Goal: Task Accomplishment & Management: Complete application form

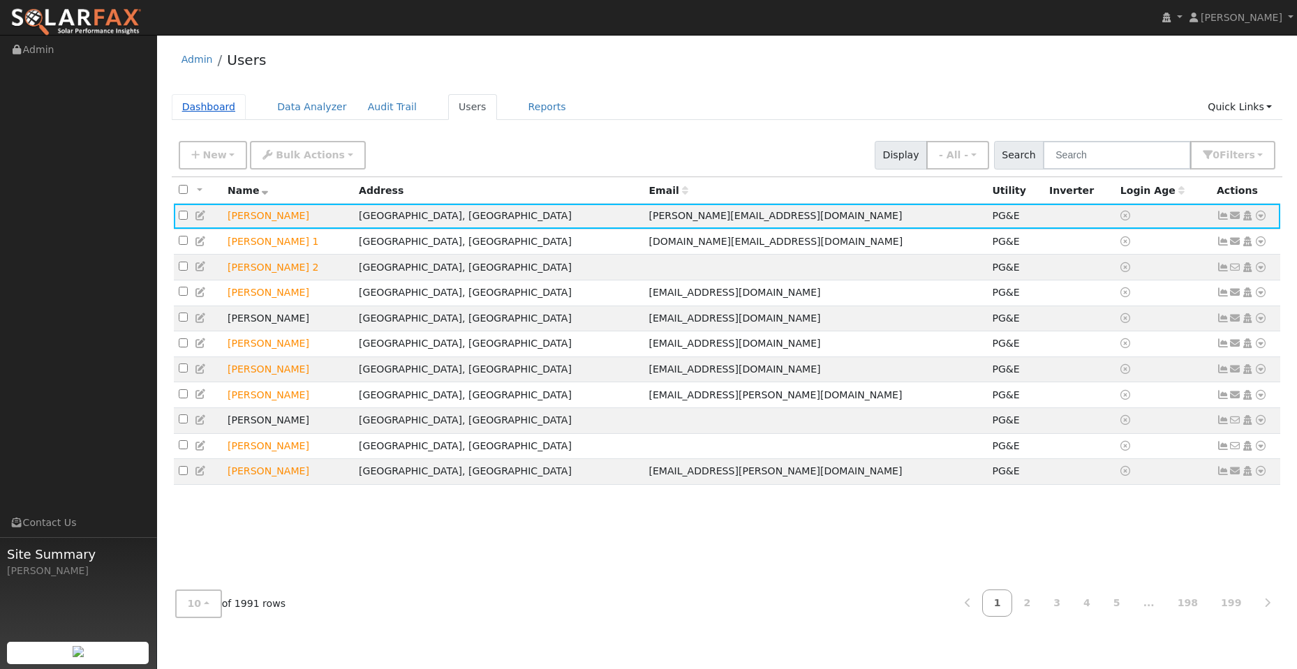
click at [217, 111] on link "Dashboard" at bounding box center [209, 107] width 75 height 26
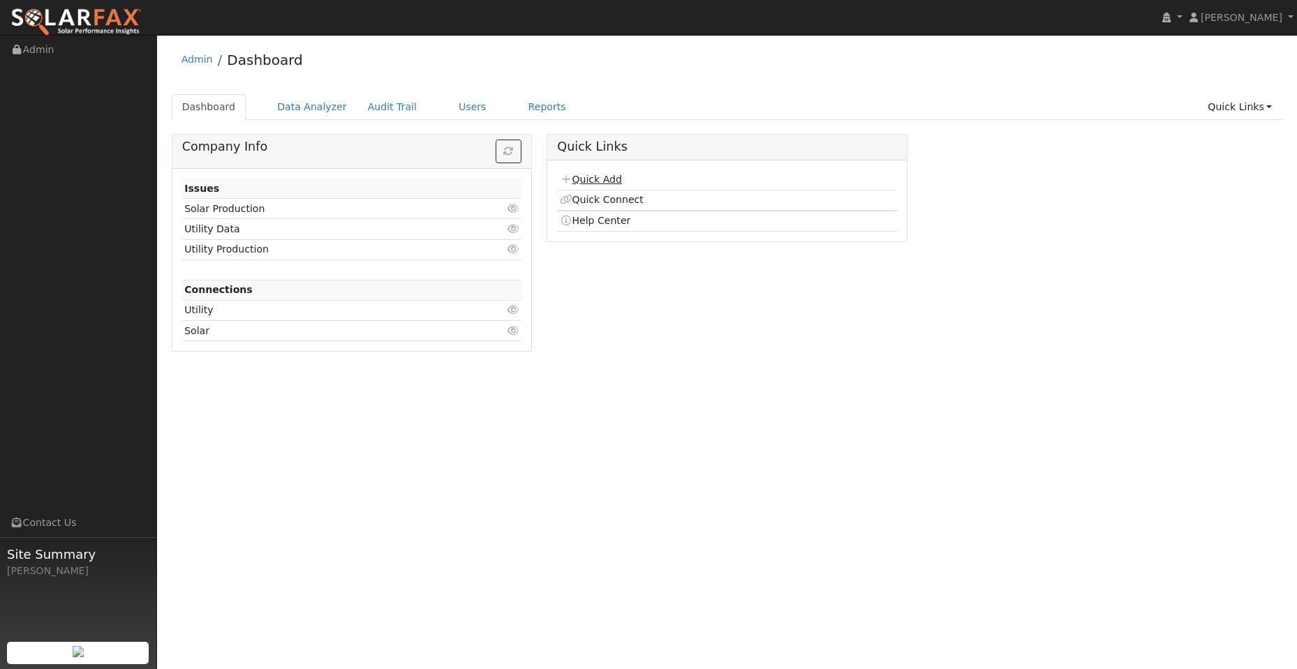
click at [598, 182] on link "Quick Add" at bounding box center [591, 179] width 62 height 11
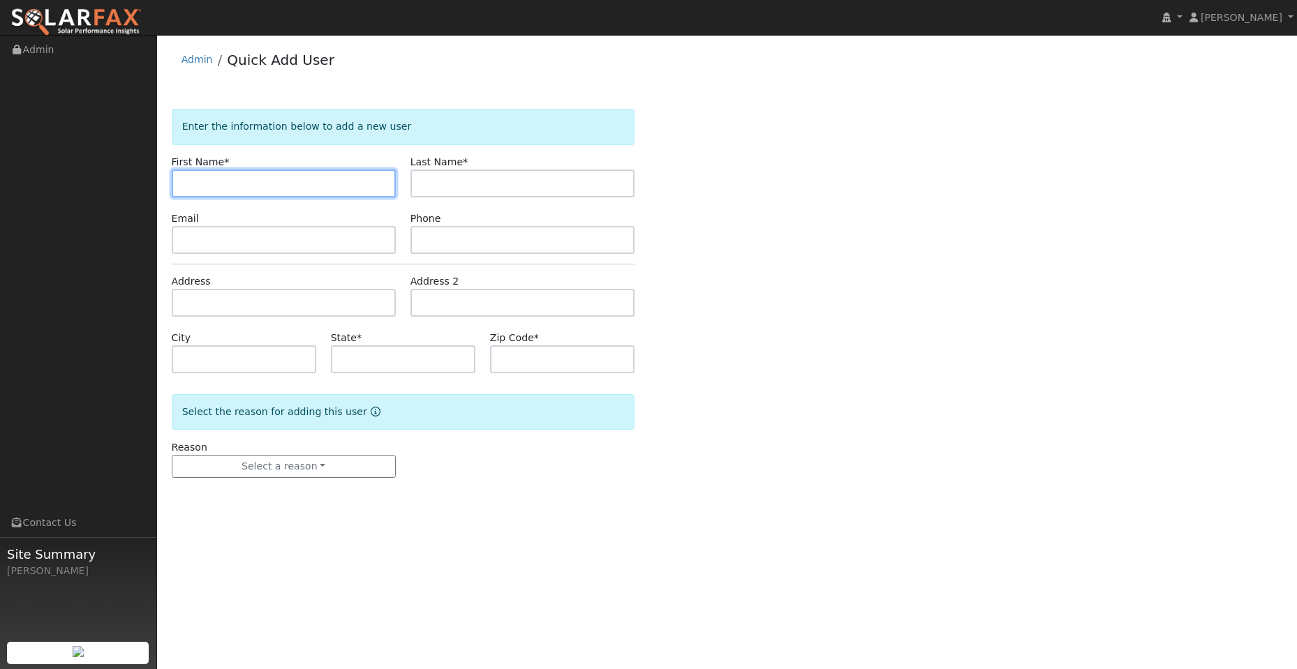
click at [200, 186] on input "text" at bounding box center [284, 184] width 224 height 28
paste input "Bessie"
click at [185, 184] on input "Bessie" at bounding box center [284, 184] width 224 height 28
type input "Bessie"
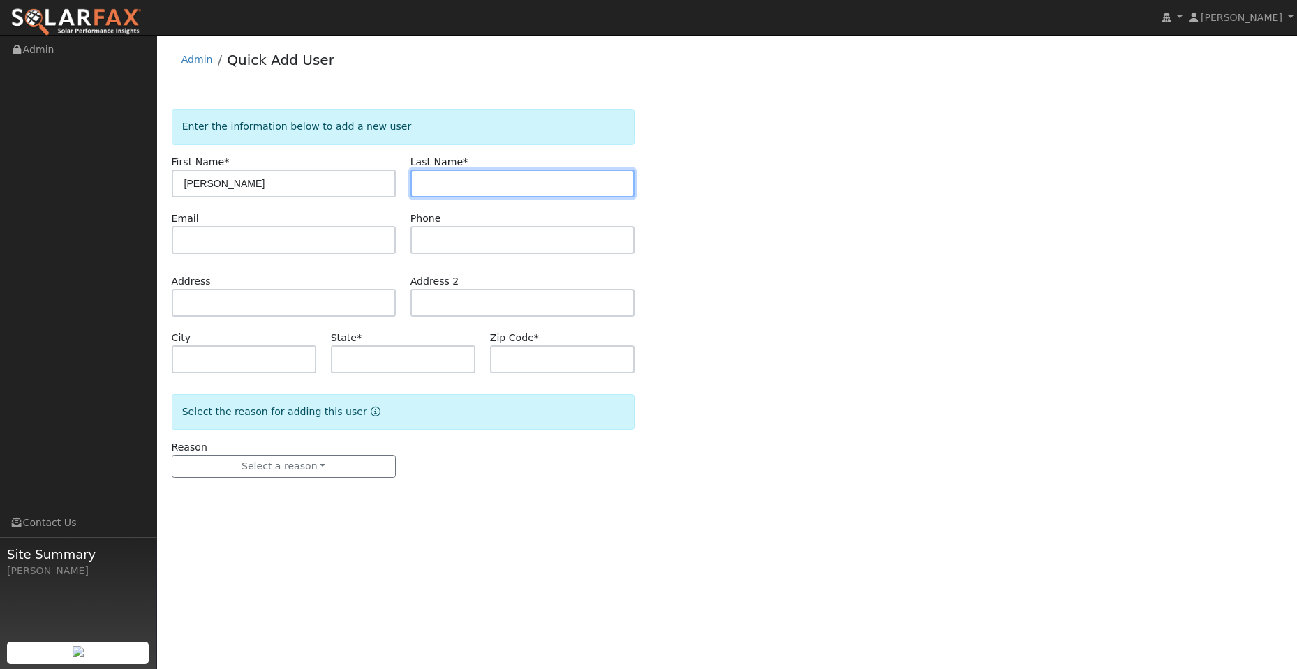
click at [495, 184] on input "text" at bounding box center [522, 184] width 224 height 28
click at [439, 182] on input "text" at bounding box center [522, 184] width 224 height 28
paste input "Mattice"
click at [424, 188] on input "Mattice" at bounding box center [522, 184] width 224 height 28
type input "Mattice"
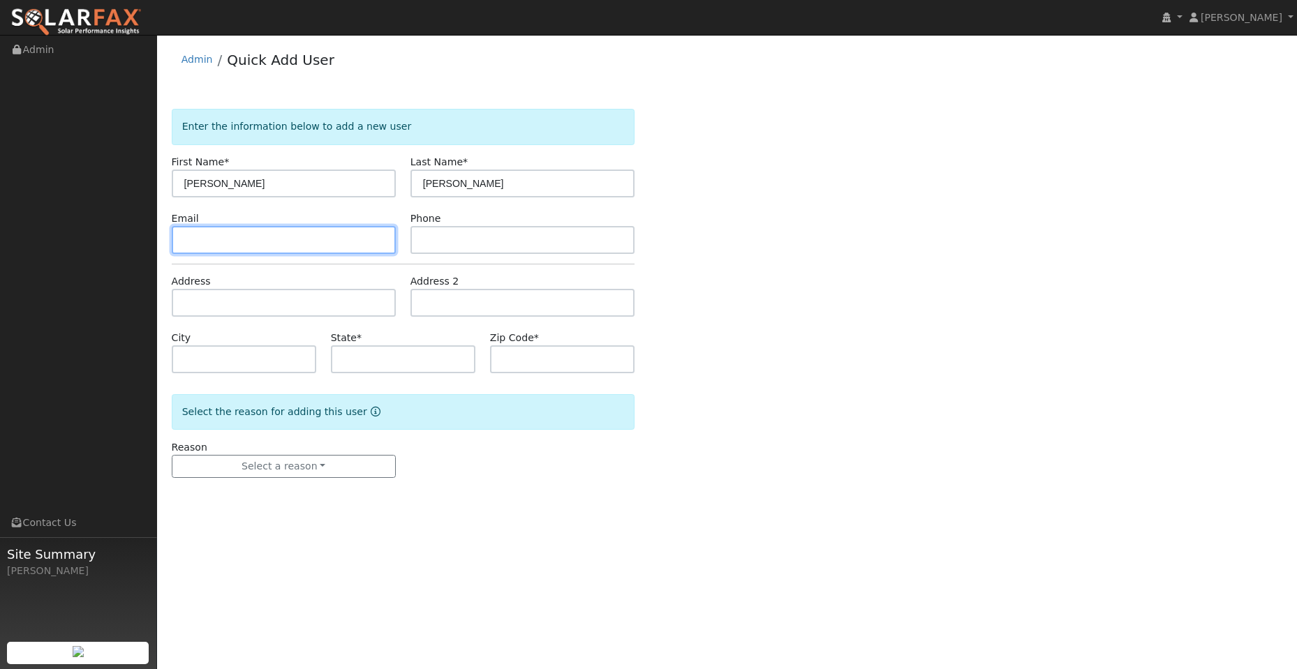
click at [262, 242] on input "text" at bounding box center [284, 240] width 224 height 28
drag, startPoint x: 188, startPoint y: 223, endPoint x: 201, endPoint y: 238, distance: 19.8
click at [193, 229] on div "Email" at bounding box center [283, 233] width 239 height 43
click at [201, 238] on input "text" at bounding box center [284, 240] width 224 height 28
paste input "bessieh931@gmail.com"
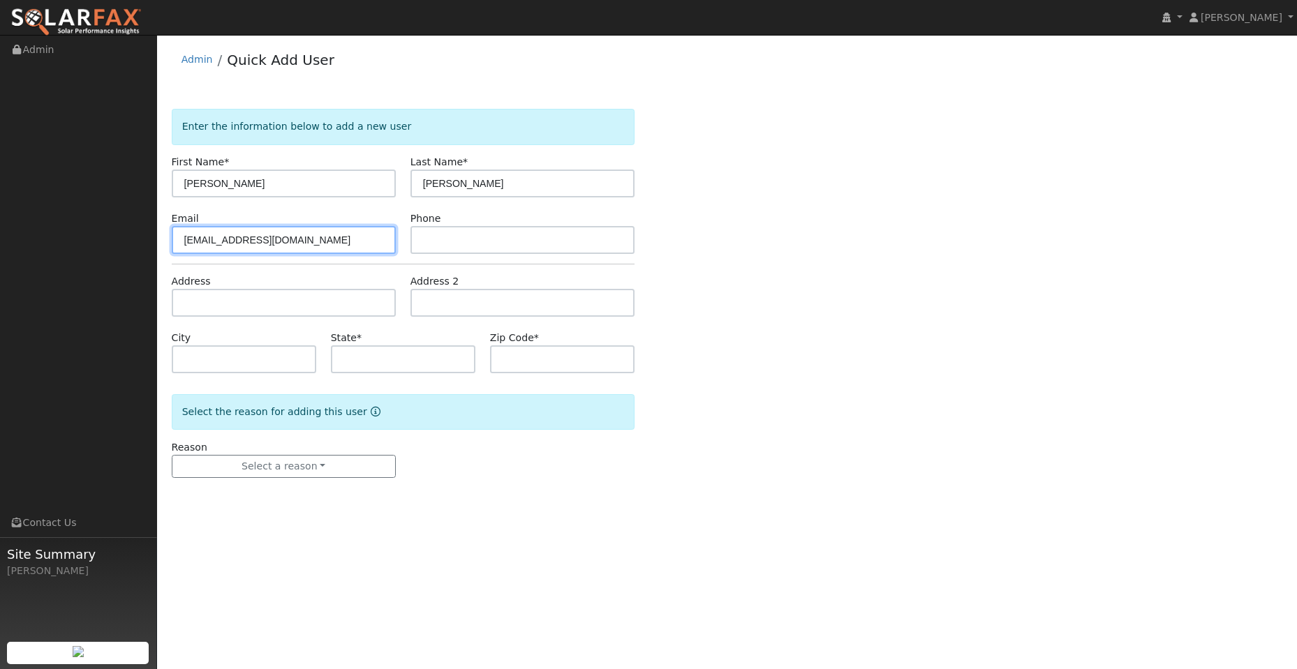
type input "bessieh931@gmail.com"
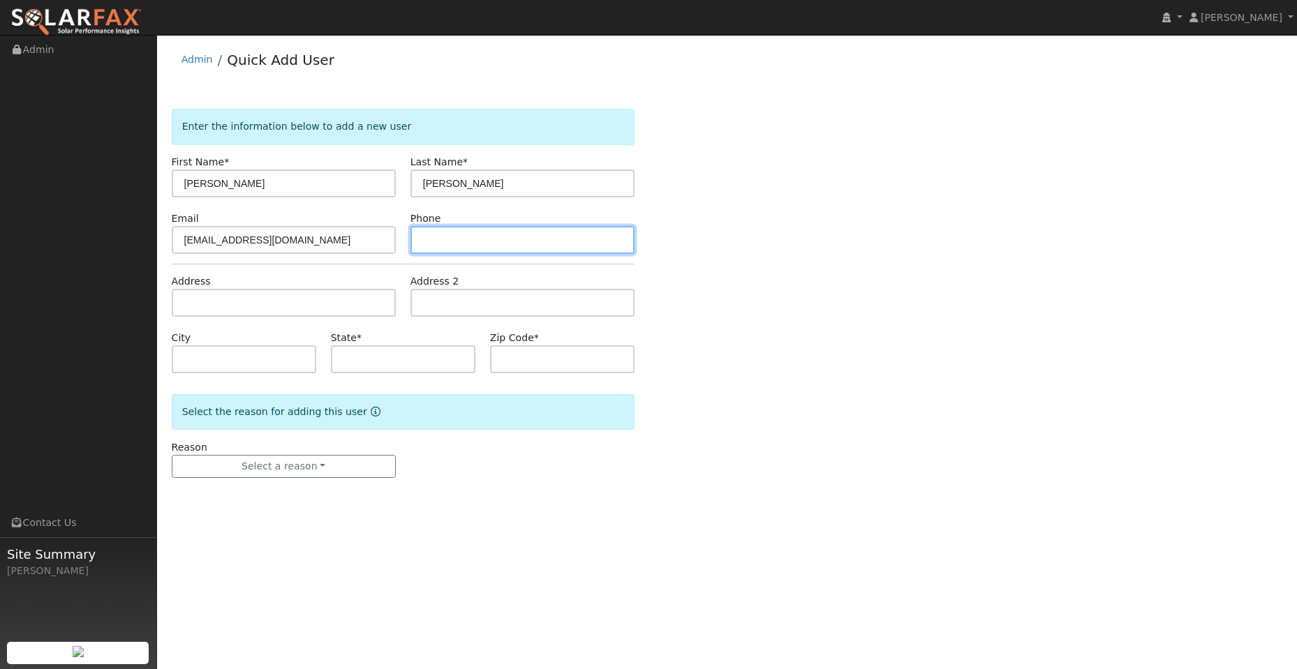
click at [466, 238] on input "text" at bounding box center [522, 240] width 224 height 28
click at [447, 237] on input "text" at bounding box center [522, 240] width 224 height 28
paste input "(209) 969-1145"
click at [425, 246] on input "(209) 969-1145" at bounding box center [522, 240] width 224 height 28
type input "(209) 969-1145"
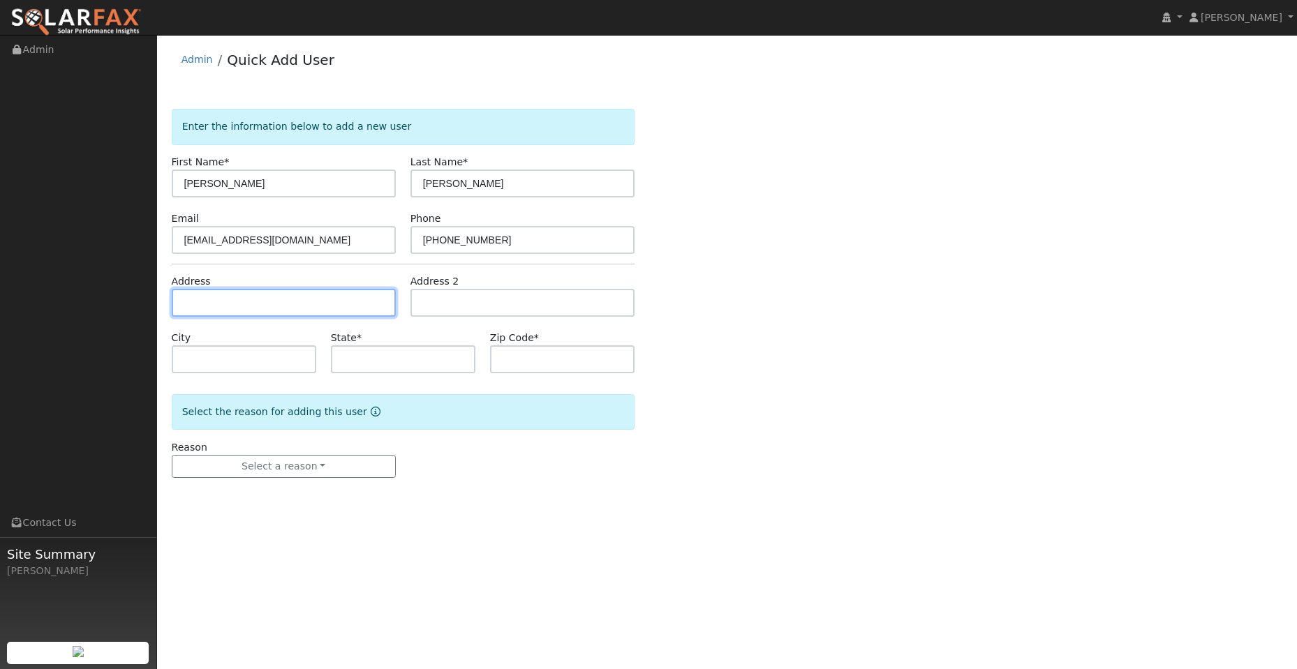
click at [261, 302] on input "text" at bounding box center [284, 303] width 224 height 28
click at [197, 305] on input "text" at bounding box center [284, 303] width 224 height 28
paste input "242 Lighthouse Way"
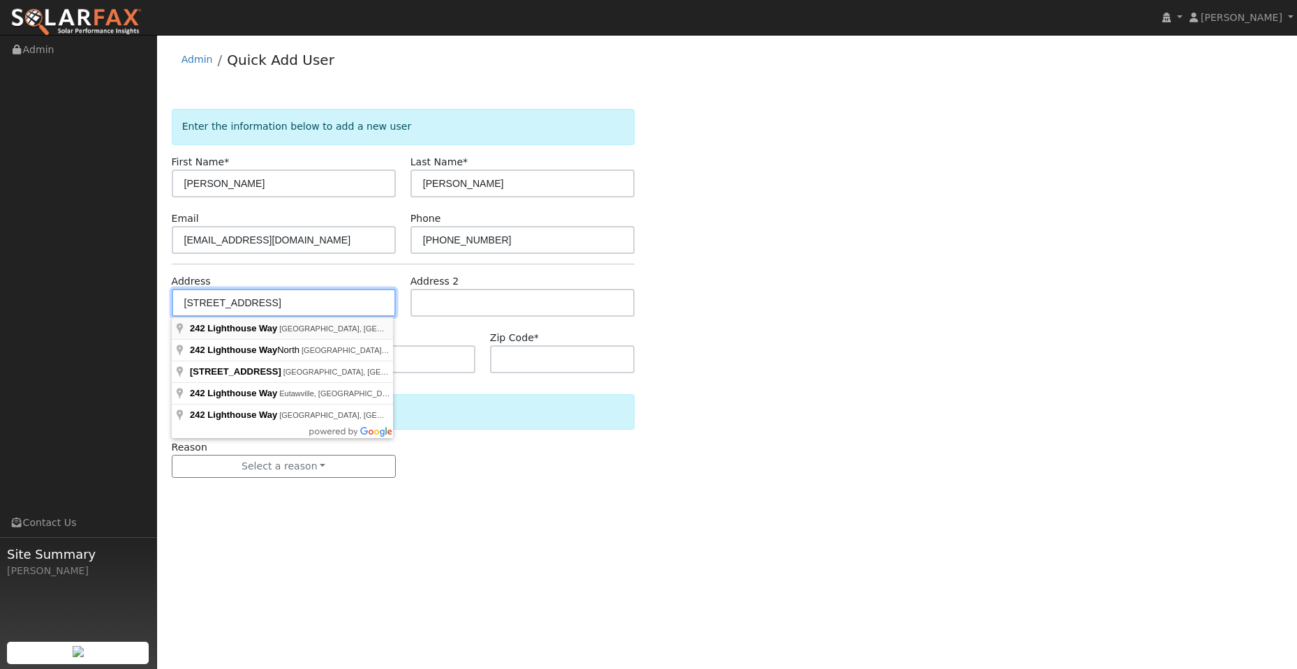
type input "242 Lighthouse Way"
type input "Vacaville"
type input "CA"
type input "95688"
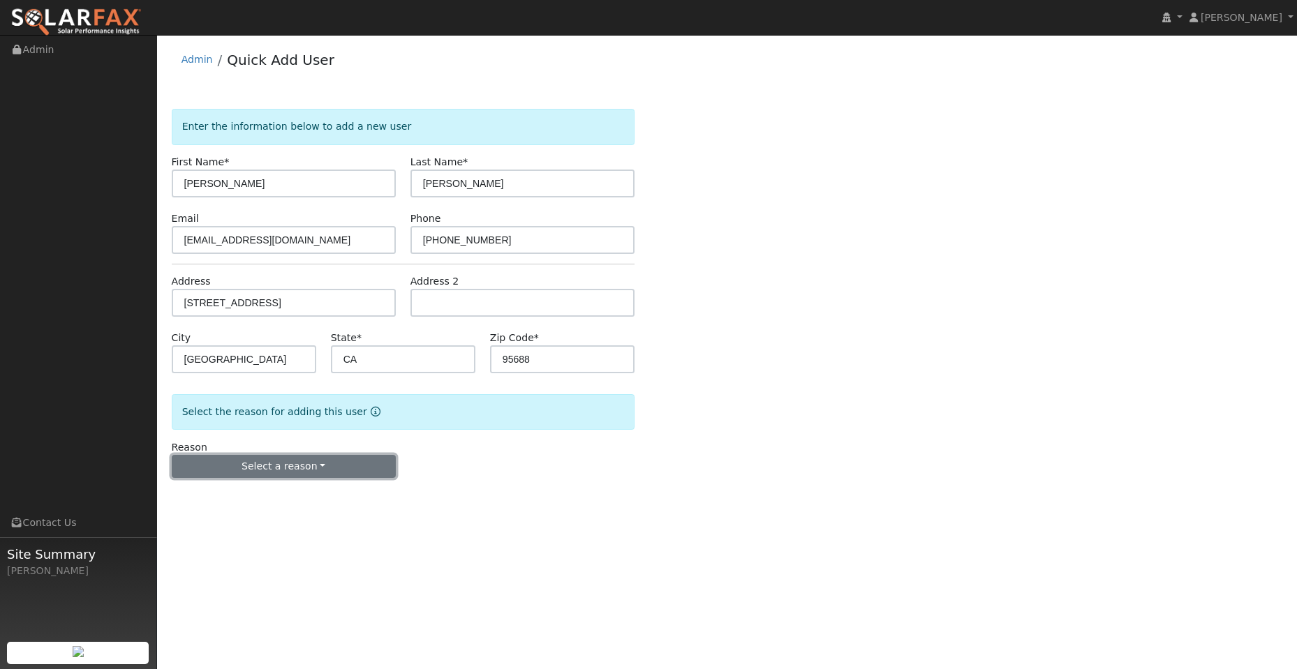
click at [274, 457] on button "Select a reason" at bounding box center [284, 467] width 224 height 24
click at [265, 489] on link "New lead" at bounding box center [249, 496] width 154 height 20
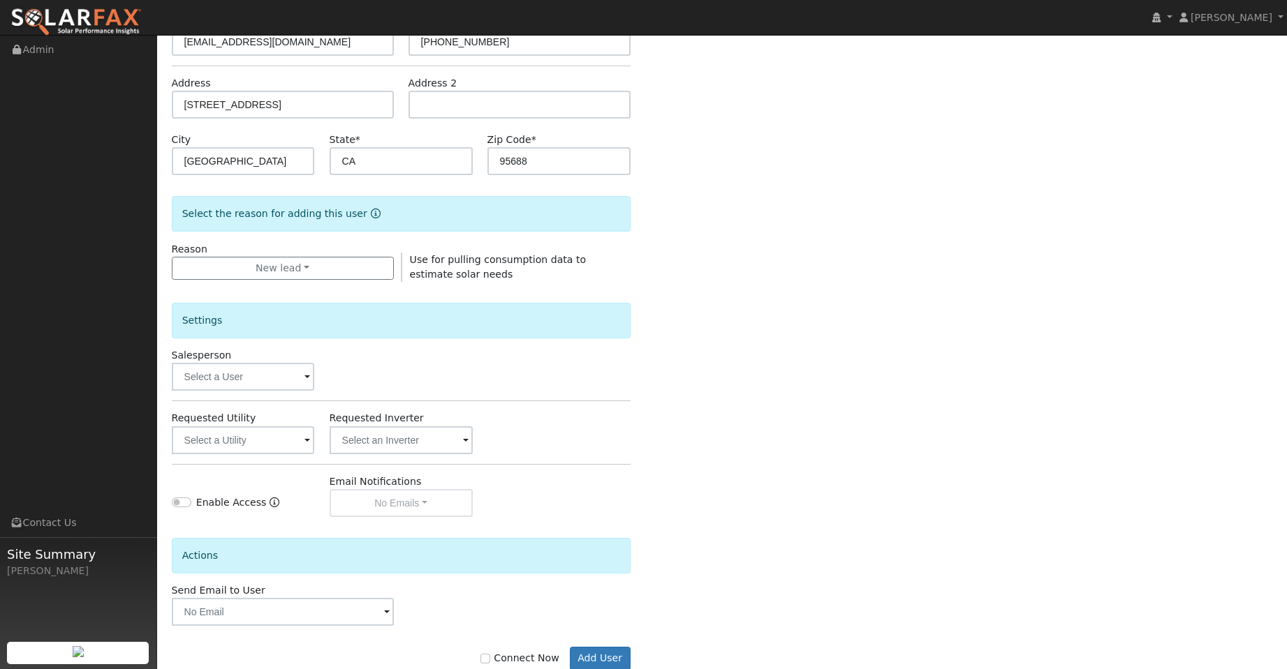
scroll to position [235, 0]
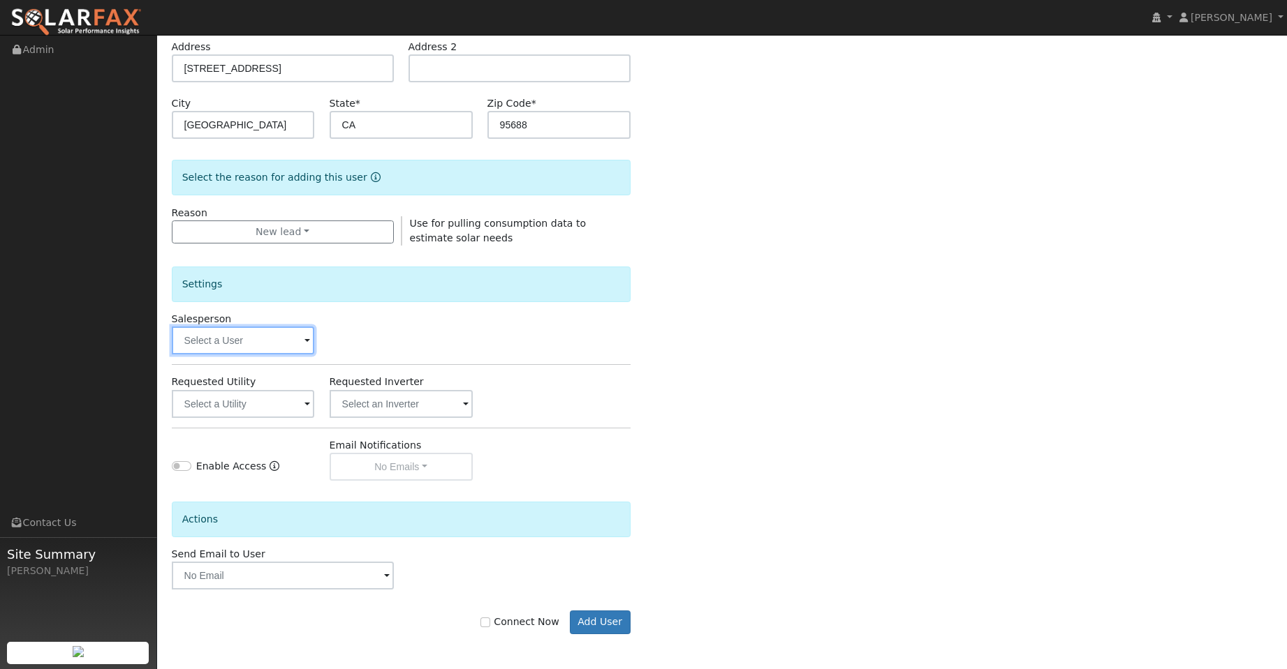
click at [246, 348] on input "text" at bounding box center [243, 341] width 143 height 28
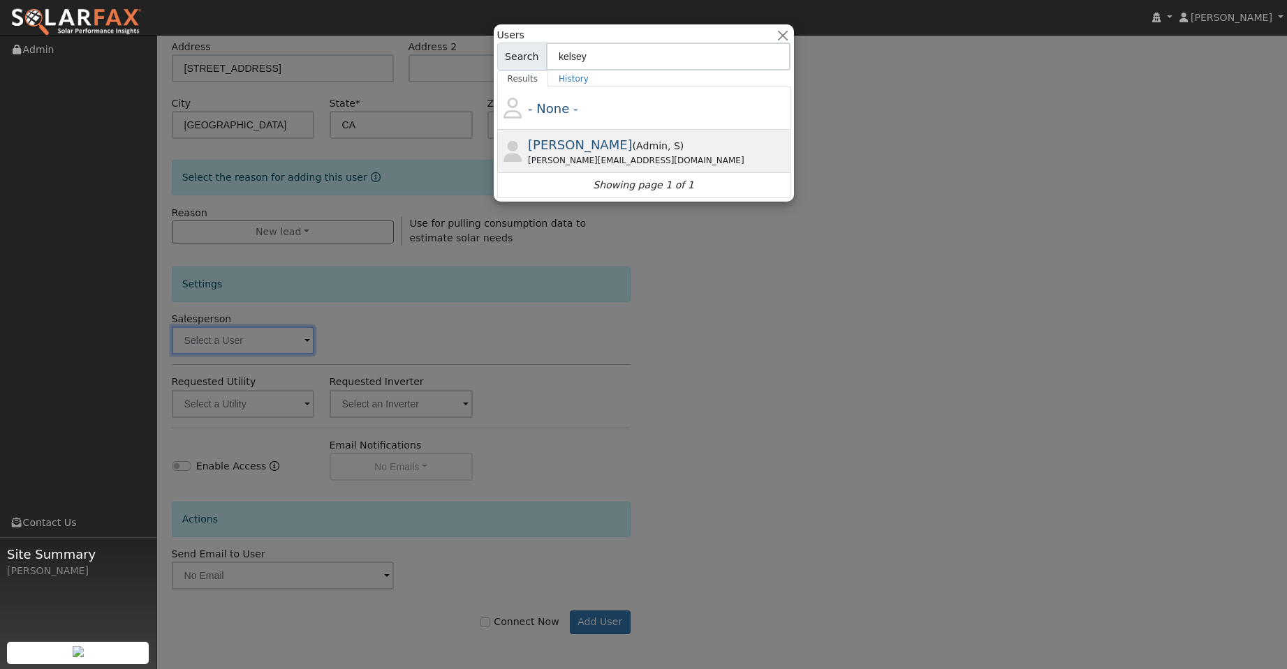
type input "kelsey"
click at [661, 149] on span "Admin" at bounding box center [651, 145] width 31 height 11
type input "Kelsey Commerford"
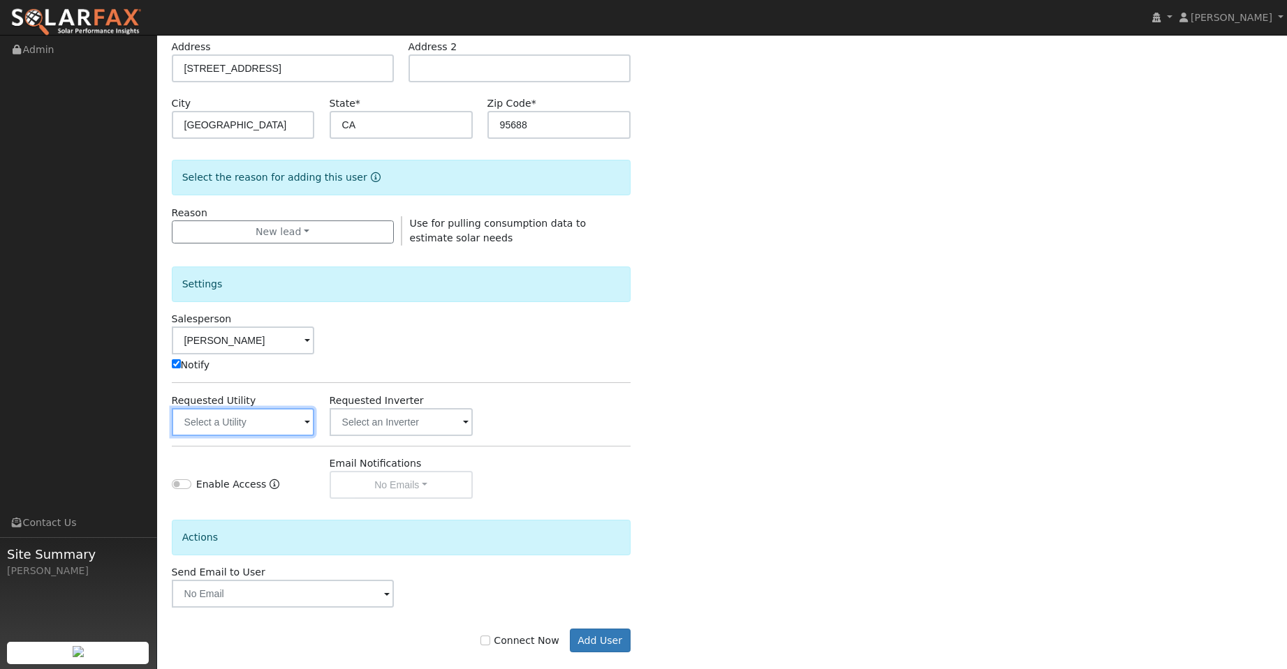
click at [265, 430] on input "text" at bounding box center [243, 422] width 143 height 28
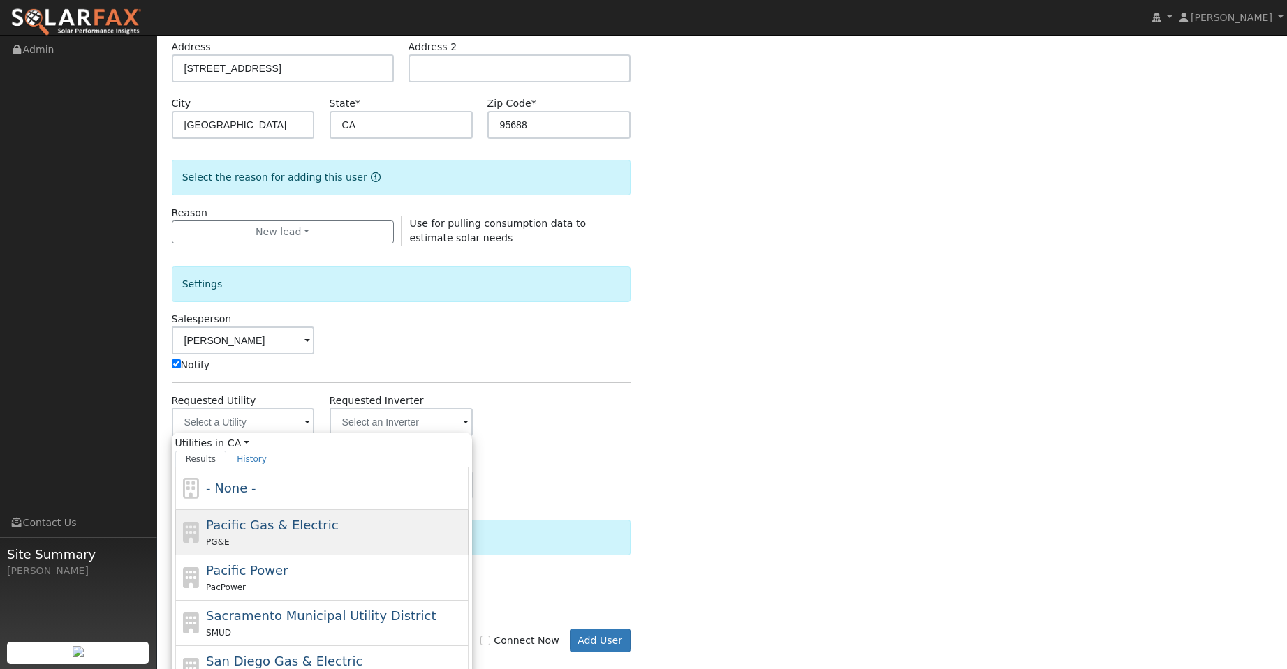
click at [377, 521] on div "Pacific Gas & Electric PG&E" at bounding box center [335, 533] width 259 height 34
type input "Pacific Gas & Electric"
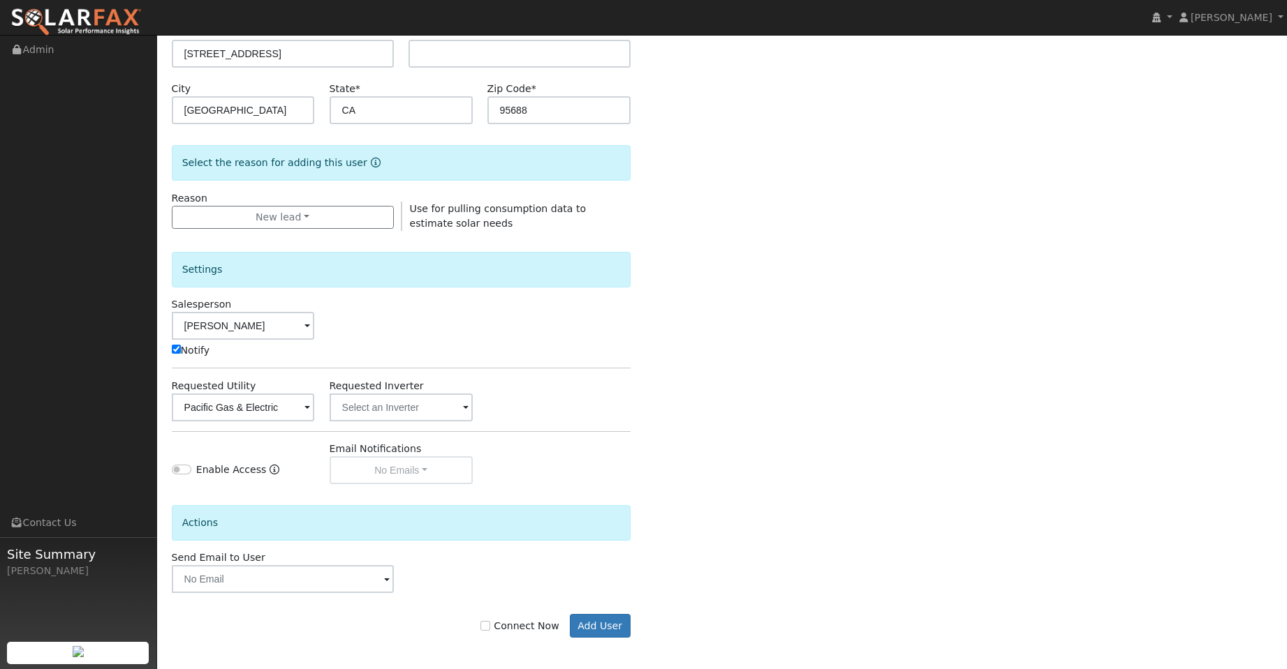
scroll to position [253, 0]
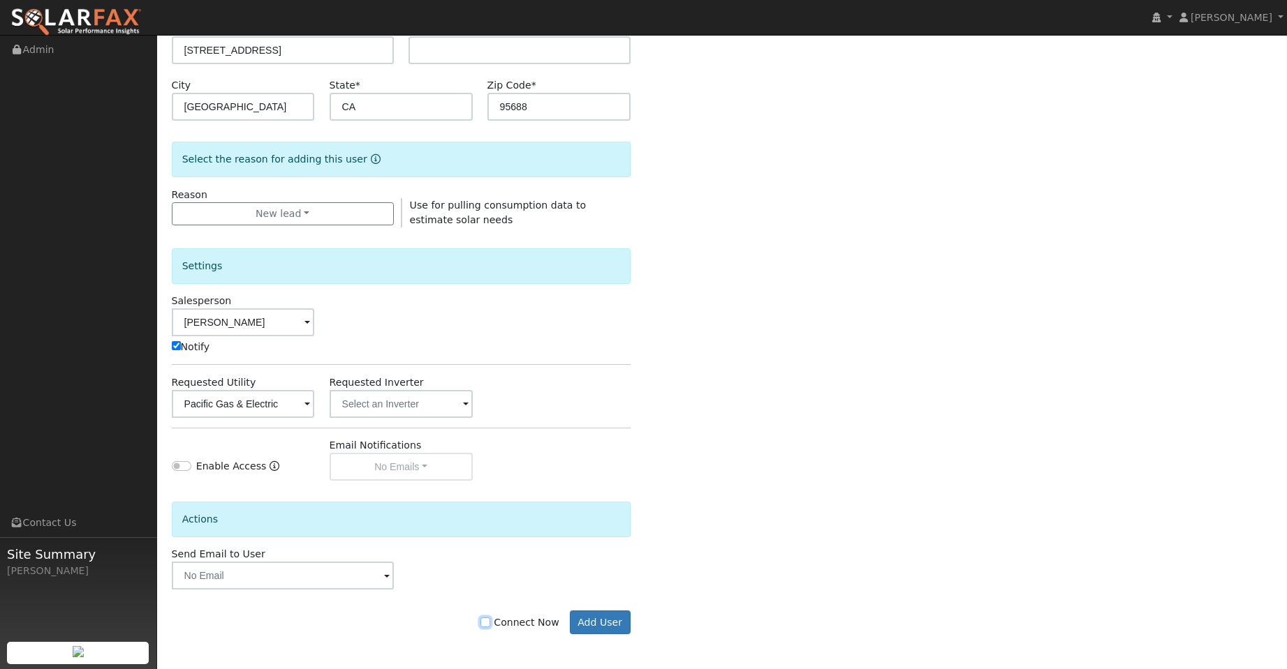
click at [490, 623] on input "Connect Now" at bounding box center [485, 623] width 10 height 10
checkbox input "true"
click at [586, 623] on button "Add User" at bounding box center [600, 623] width 61 height 24
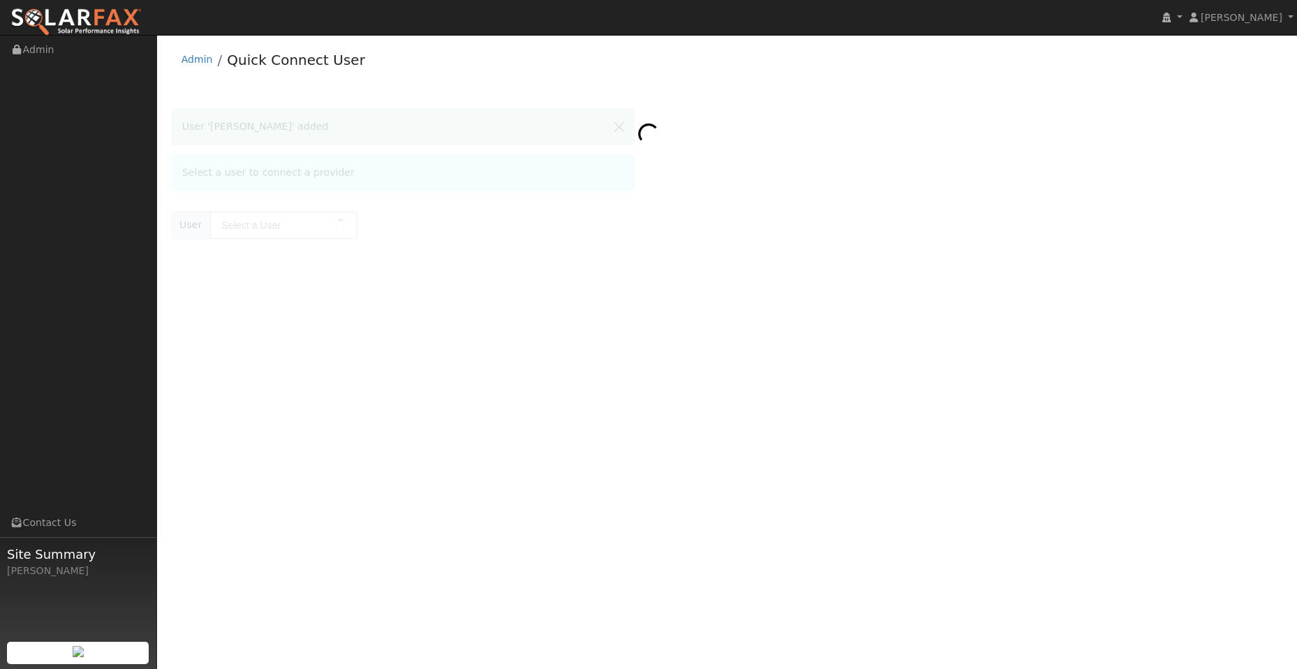
type input "[PERSON_NAME]"
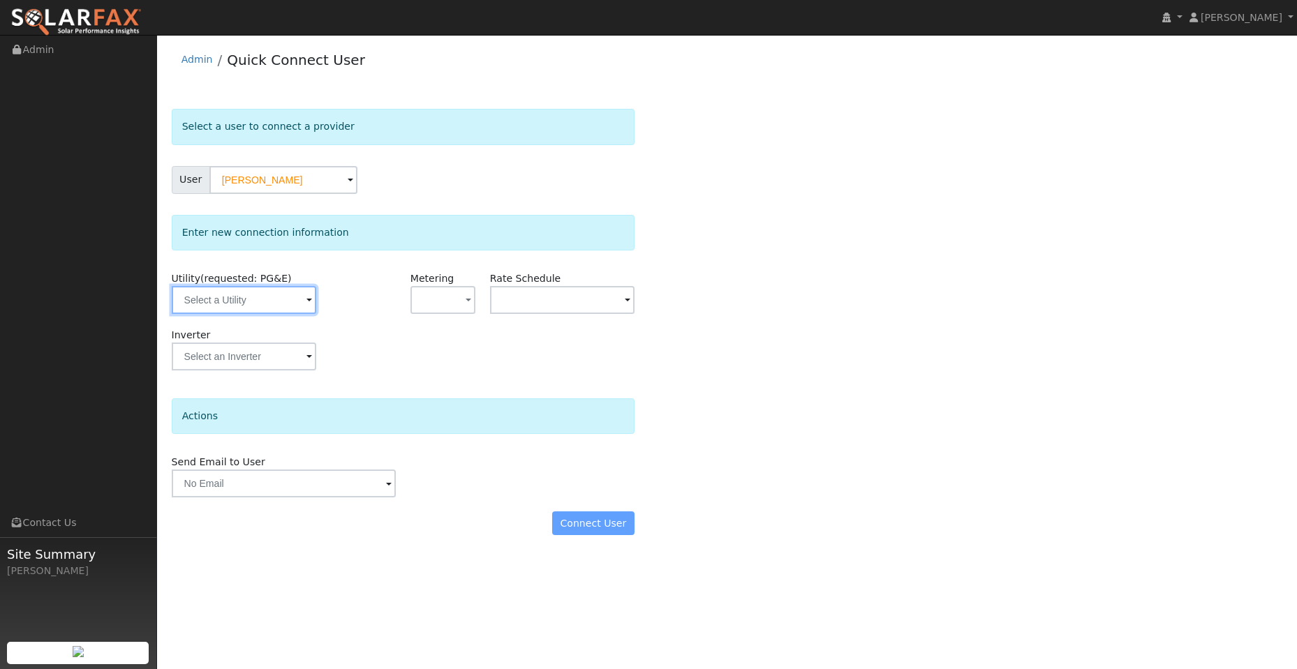
click at [285, 299] on input "text" at bounding box center [244, 300] width 145 height 28
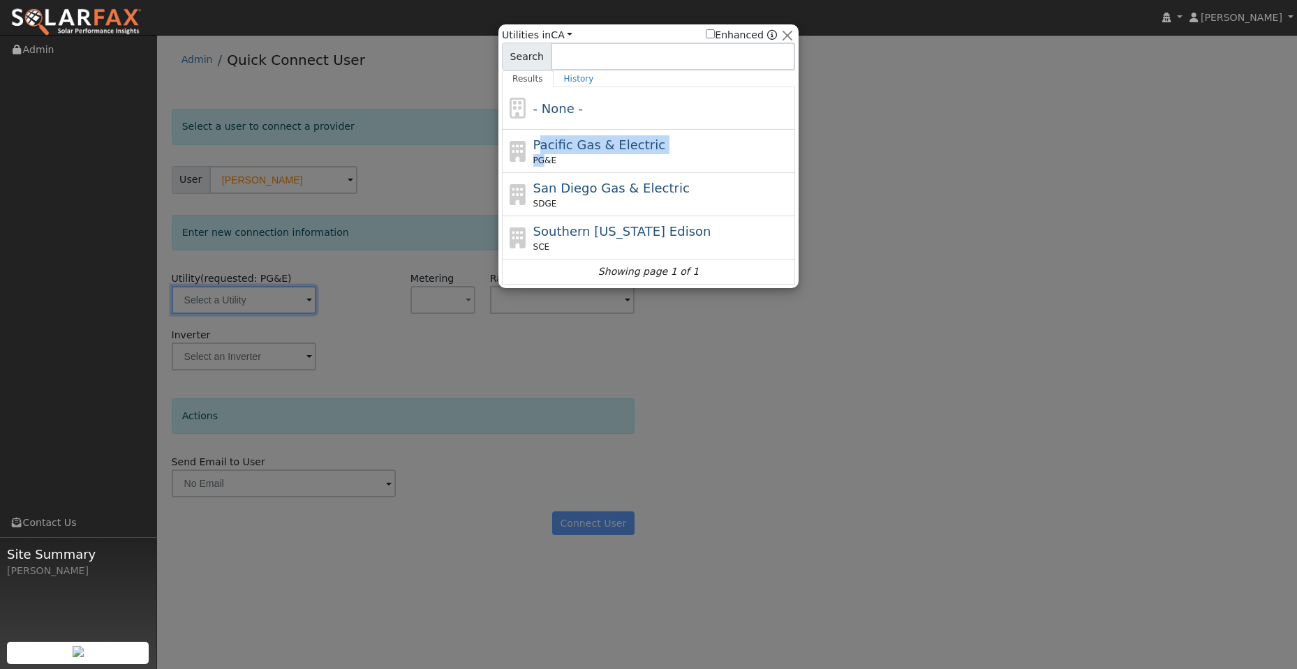
click at [540, 154] on div "Pacific Gas & Electric PG&E" at bounding box center [662, 150] width 259 height 31
type input "PG&E"
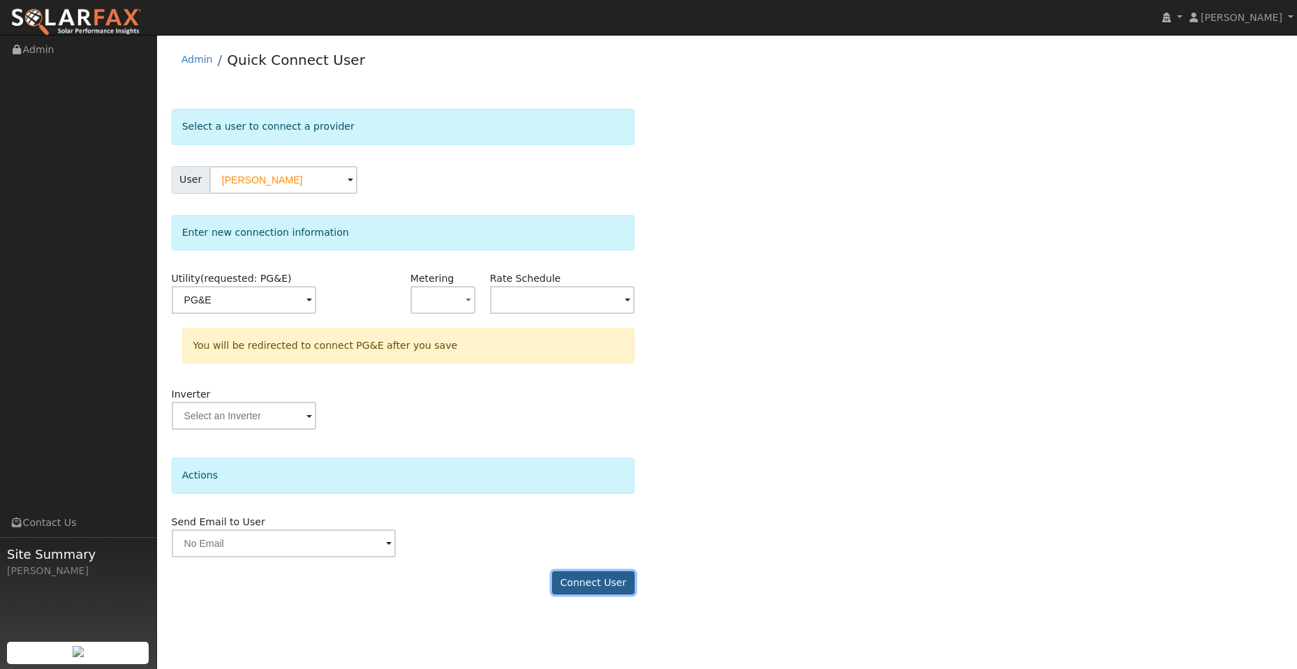
click at [607, 580] on button "Connect User" at bounding box center [593, 584] width 82 height 24
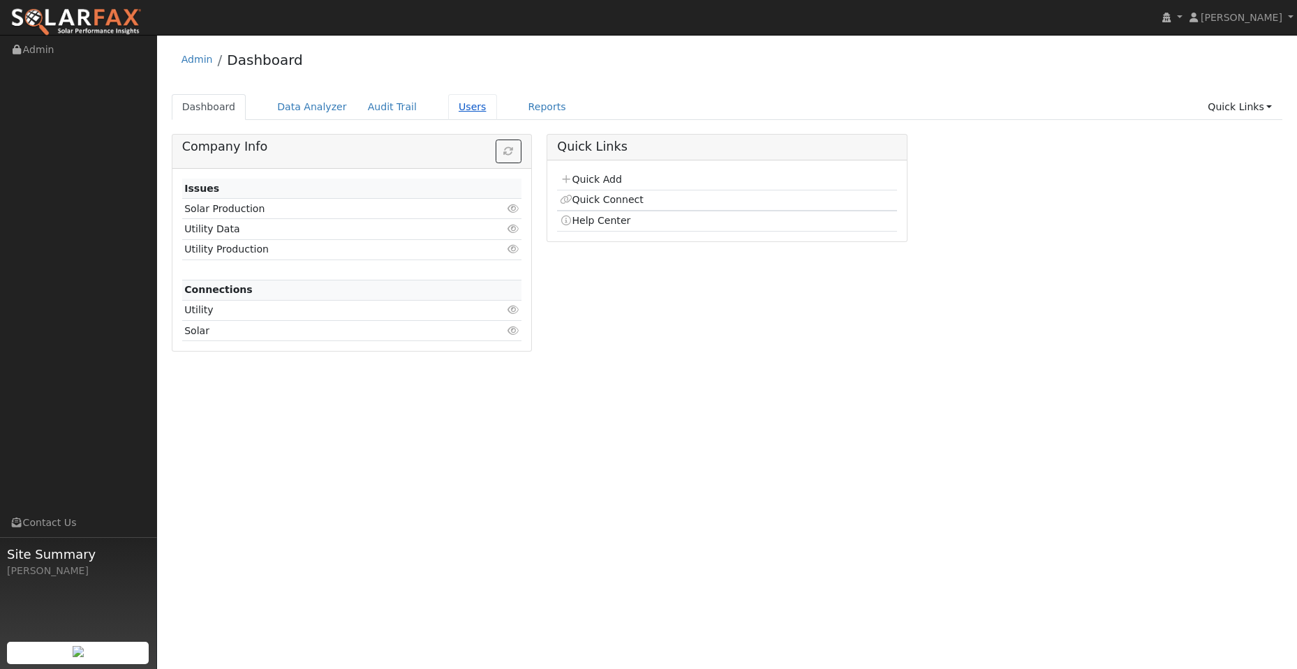
click at [461, 101] on link "Users" at bounding box center [472, 107] width 49 height 26
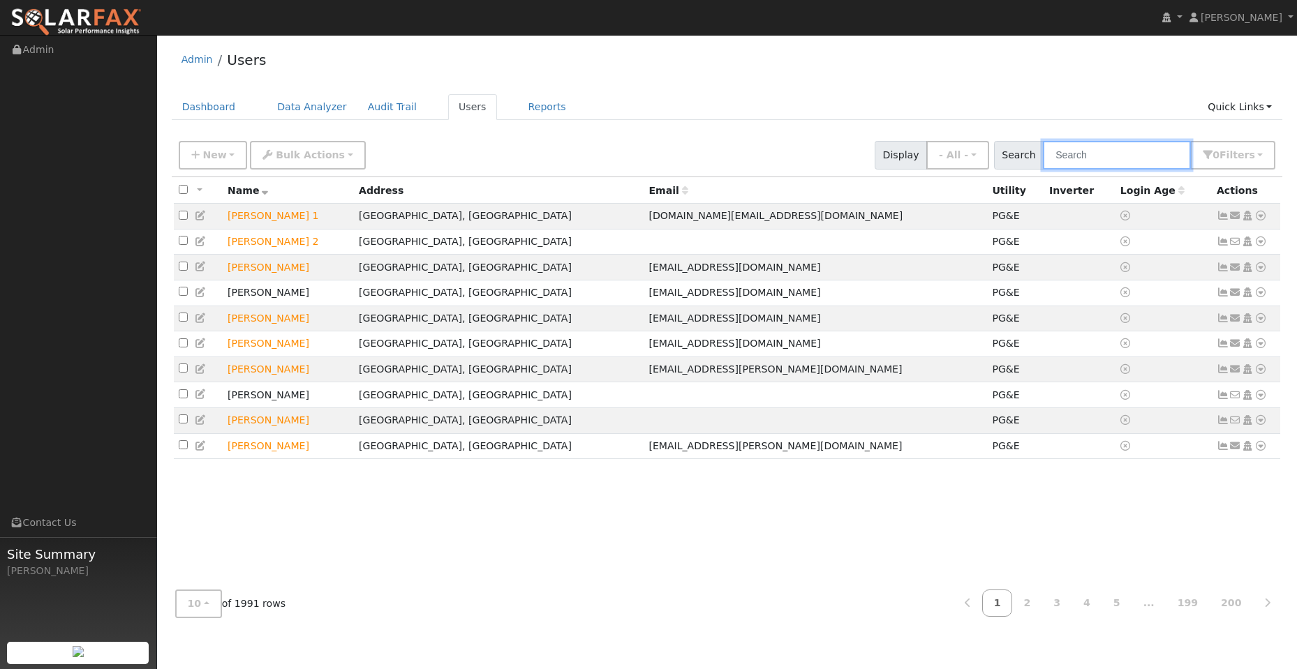
click at [1077, 149] on input "text" at bounding box center [1117, 155] width 148 height 29
click at [1094, 153] on input "text" at bounding box center [1117, 155] width 148 height 29
paste input "242 Lighthouse Way"
type input "242 Lighthouse Way"
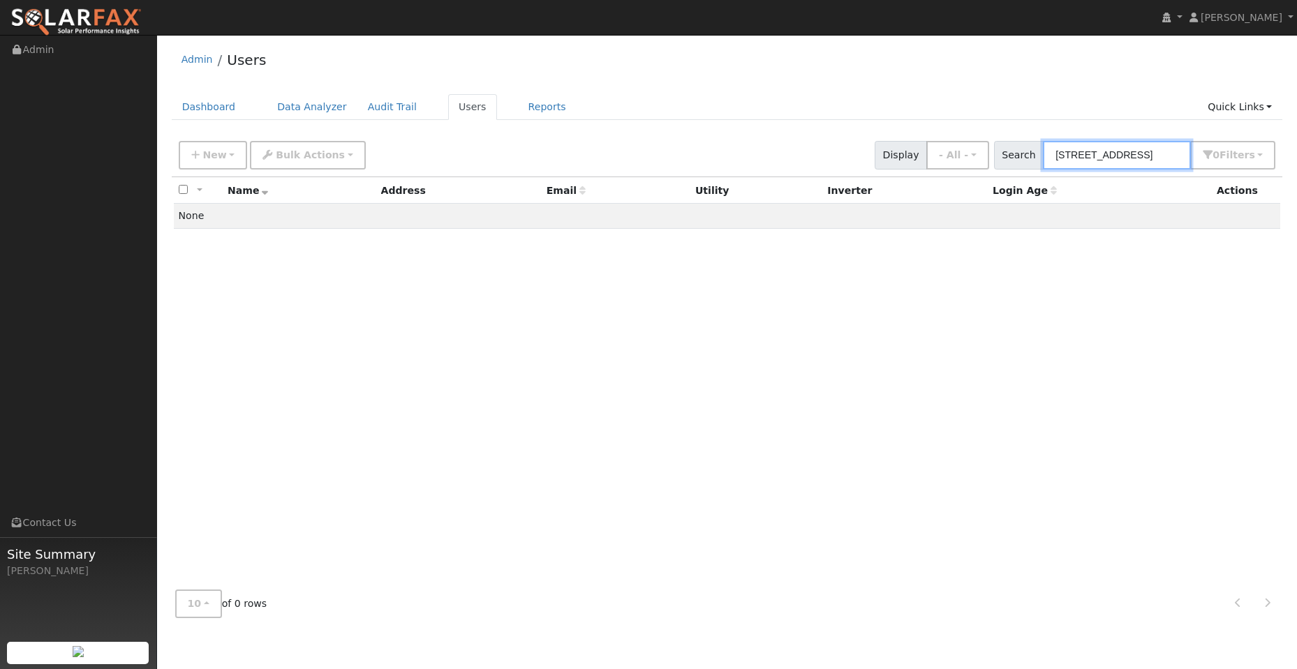
drag, startPoint x: 1165, startPoint y: 157, endPoint x: 989, endPoint y: 172, distance: 177.2
click at [987, 171] on div "New Add User Quick Add Quick Connect Quick Convert Lead Bulk Actions Send Email…" at bounding box center [727, 155] width 1111 height 43
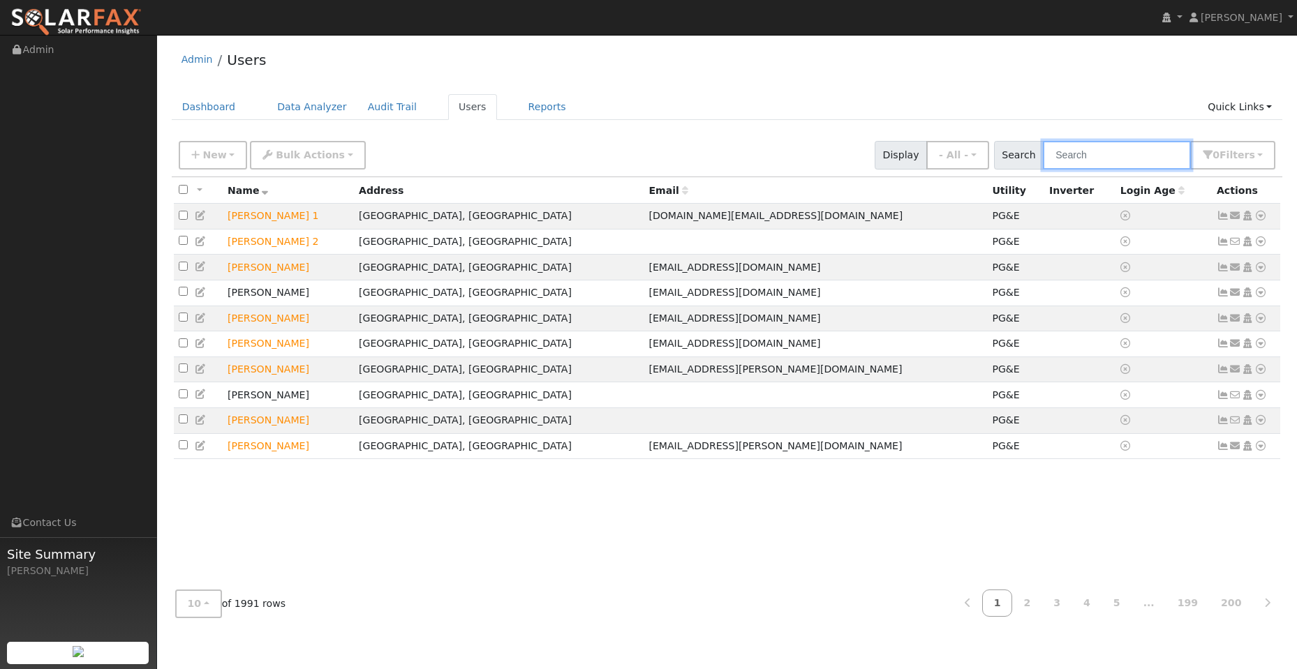
drag, startPoint x: 1105, startPoint y: 159, endPoint x: 1097, endPoint y: 156, distance: 8.4
click at [1100, 157] on input "text" at bounding box center [1117, 155] width 148 height 29
paste input "[PERSON_NAME]"
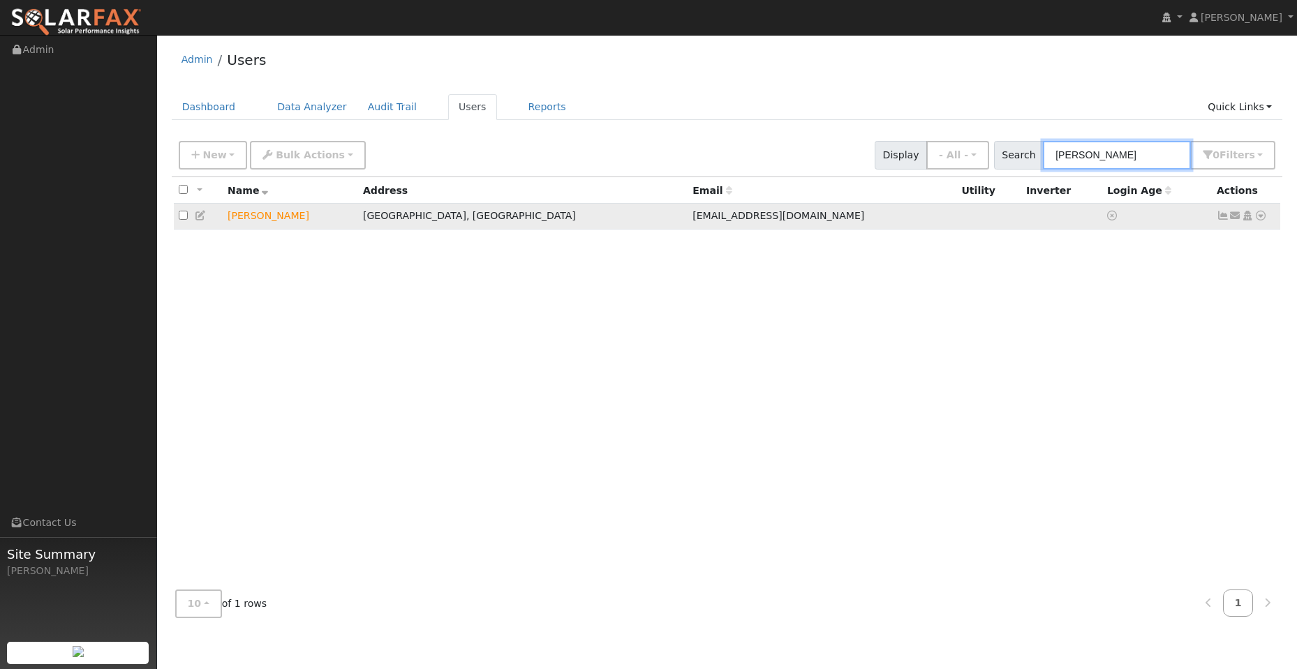
type input "[PERSON_NAME]"
click at [1262, 219] on icon at bounding box center [1261, 216] width 13 height 10
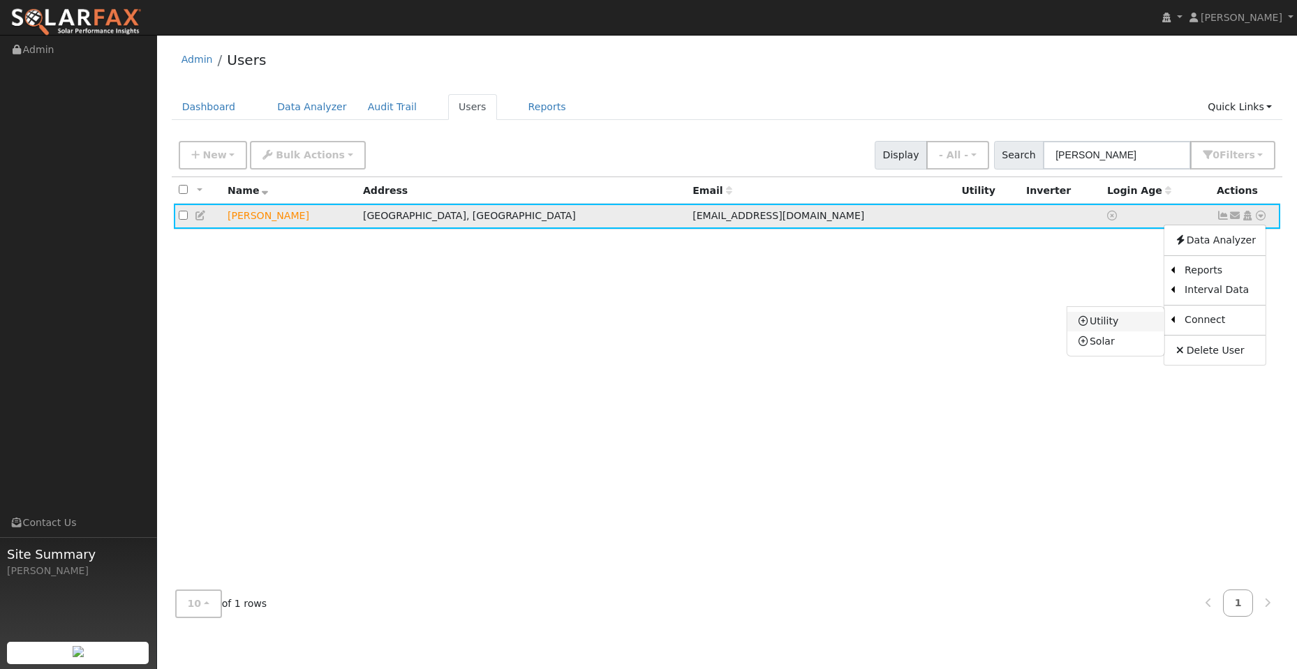
click at [1126, 325] on link "Utility" at bounding box center [1115, 322] width 97 height 20
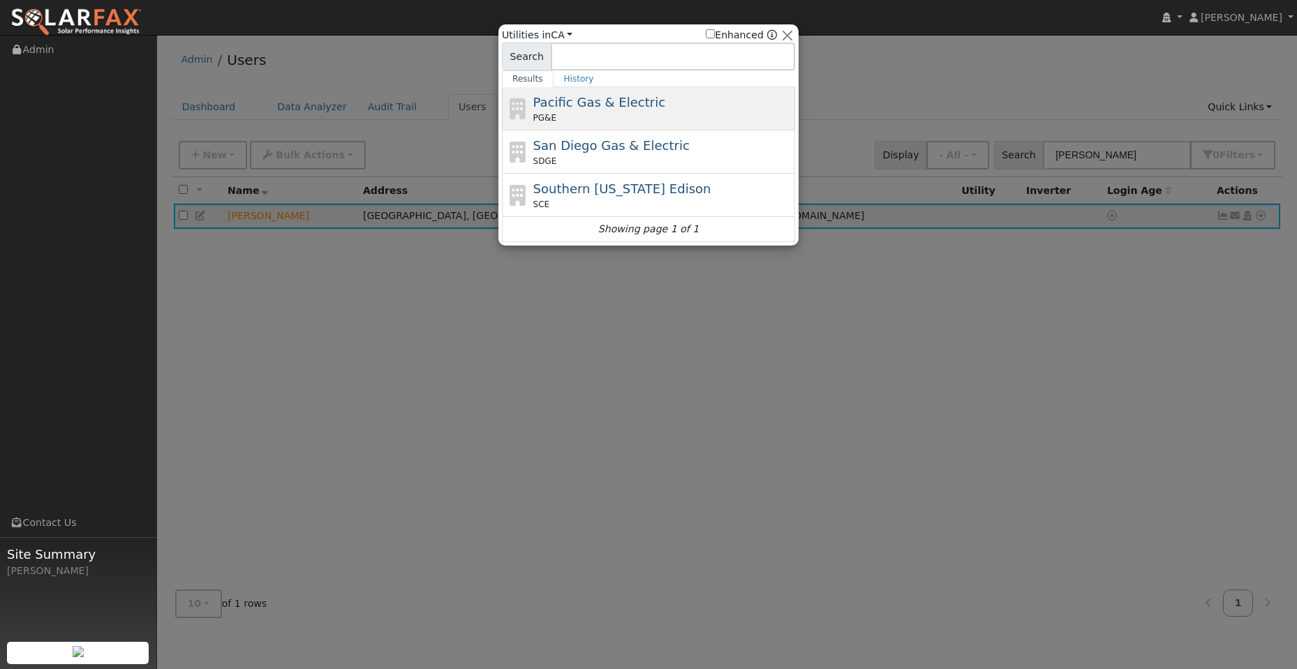
click at [697, 98] on div "Pacific Gas & Electric PG&E" at bounding box center [662, 108] width 259 height 31
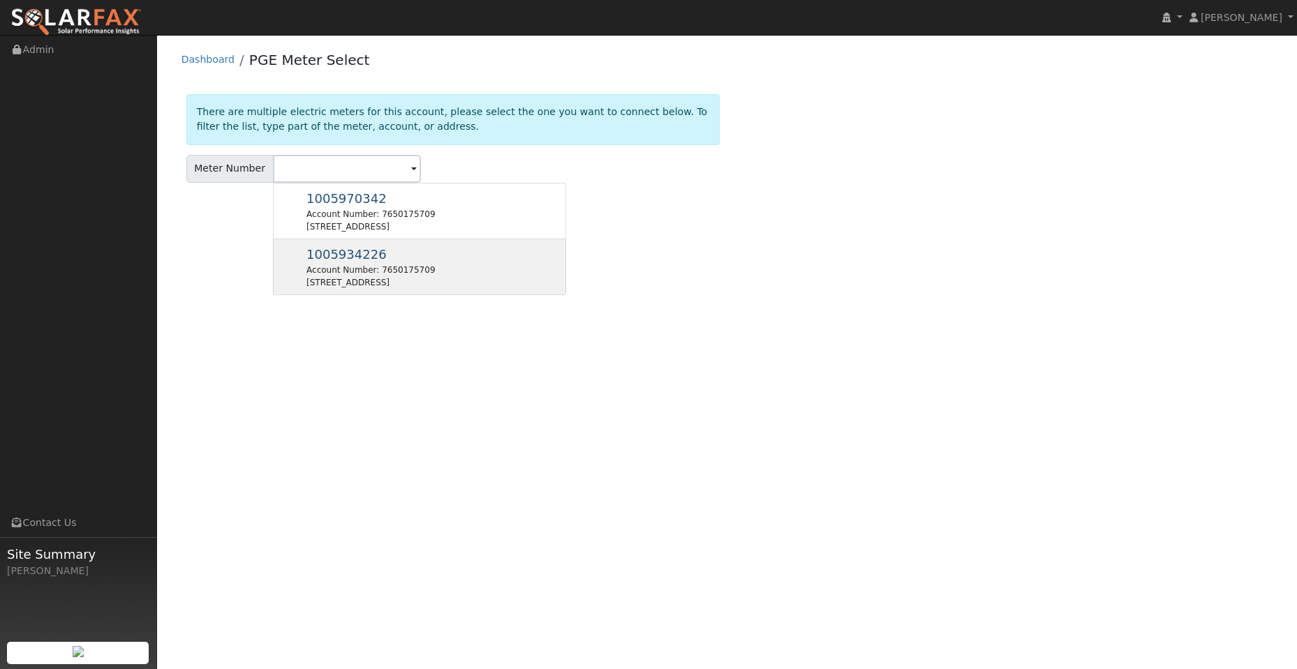
click at [350, 269] on div "Account Number: 7650175709" at bounding box center [370, 270] width 128 height 13
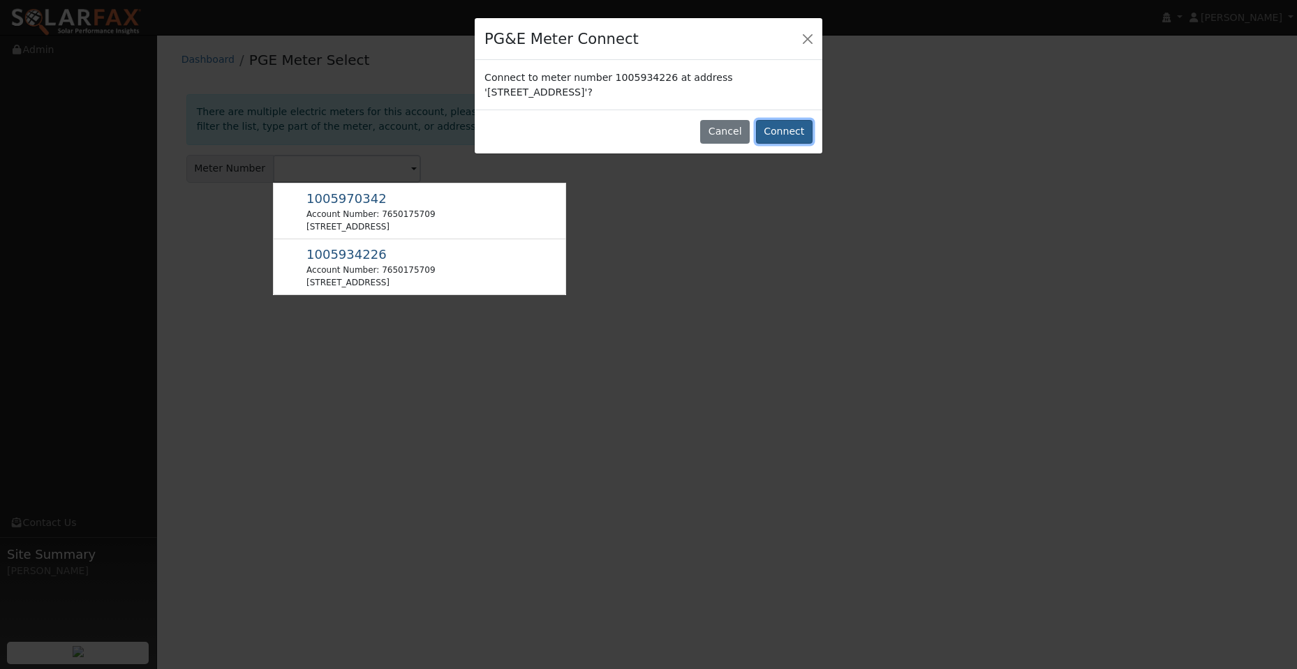
click at [795, 127] on button "Connect" at bounding box center [784, 132] width 57 height 24
